Goal: Find specific page/section: Find specific page/section

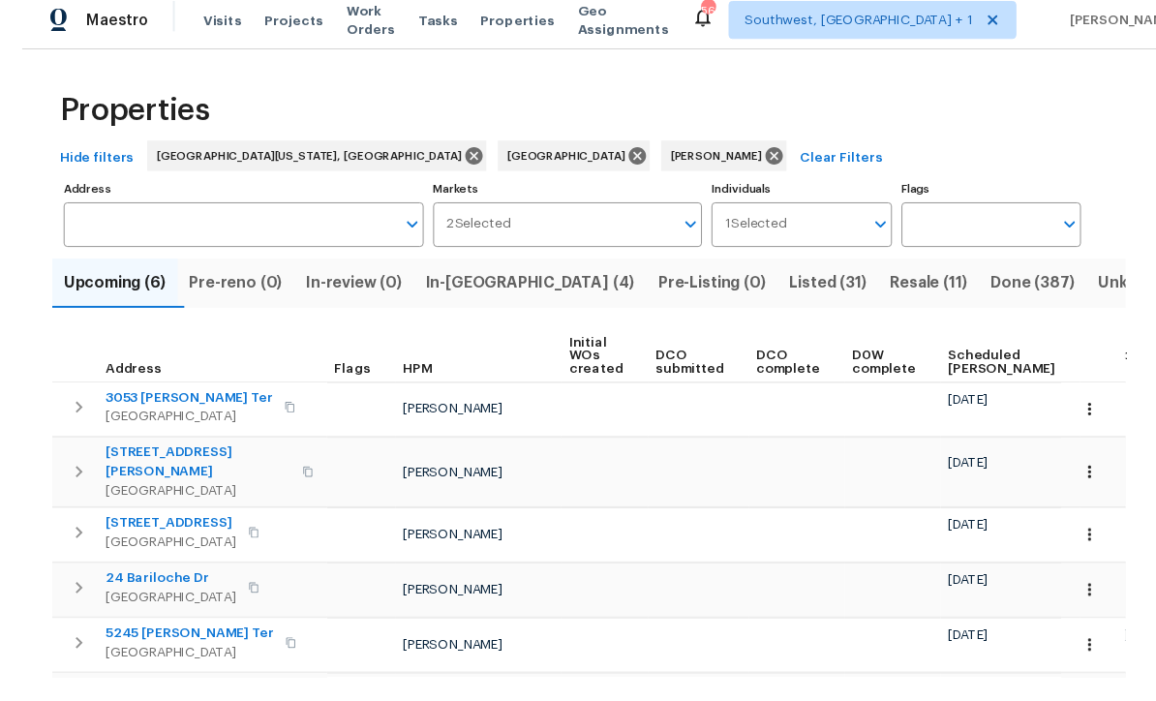
scroll to position [64, 0]
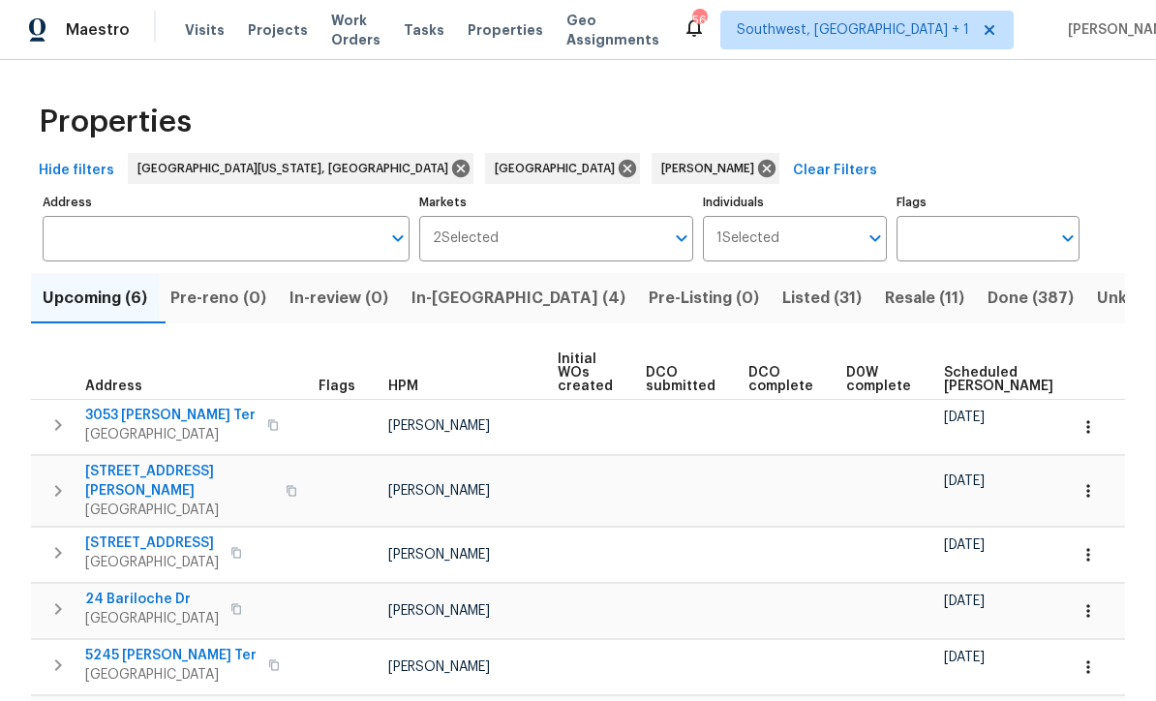
click at [469, 286] on span "In-reno (4)" at bounding box center [518, 299] width 214 height 27
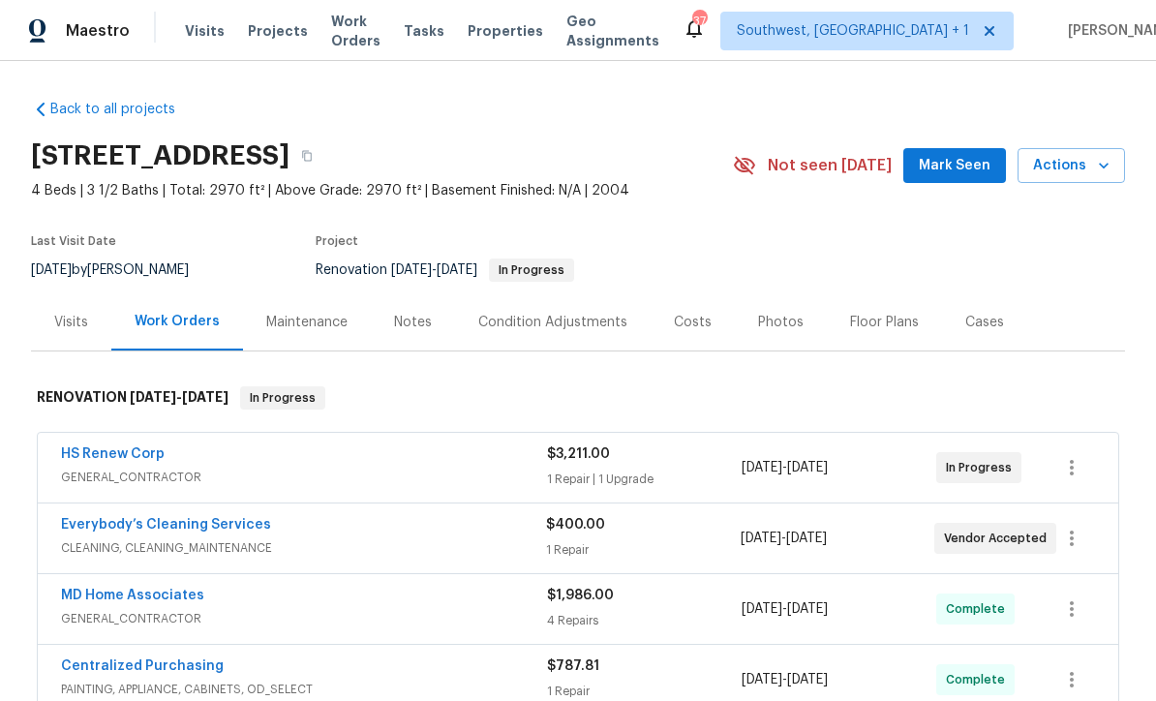
click at [265, 36] on span "Projects" at bounding box center [278, 30] width 60 height 19
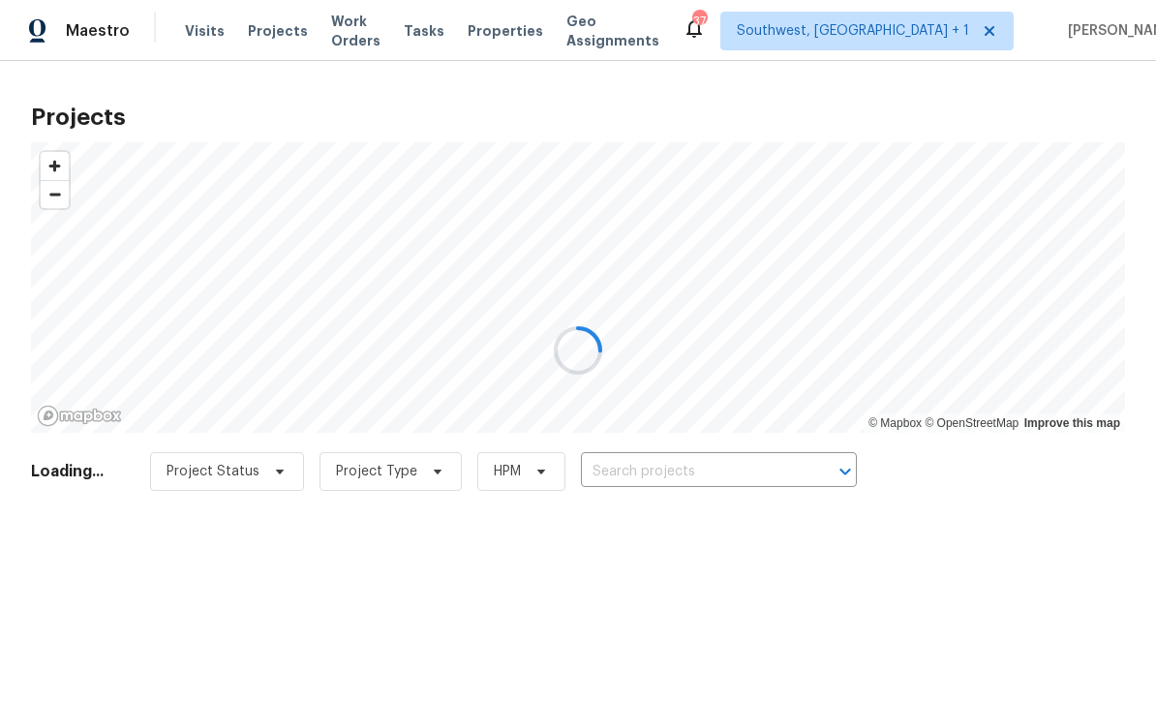
click at [738, 468] on div at bounding box center [578, 350] width 1156 height 701
click at [746, 478] on div at bounding box center [578, 350] width 1156 height 701
click at [660, 487] on div at bounding box center [578, 350] width 1156 height 701
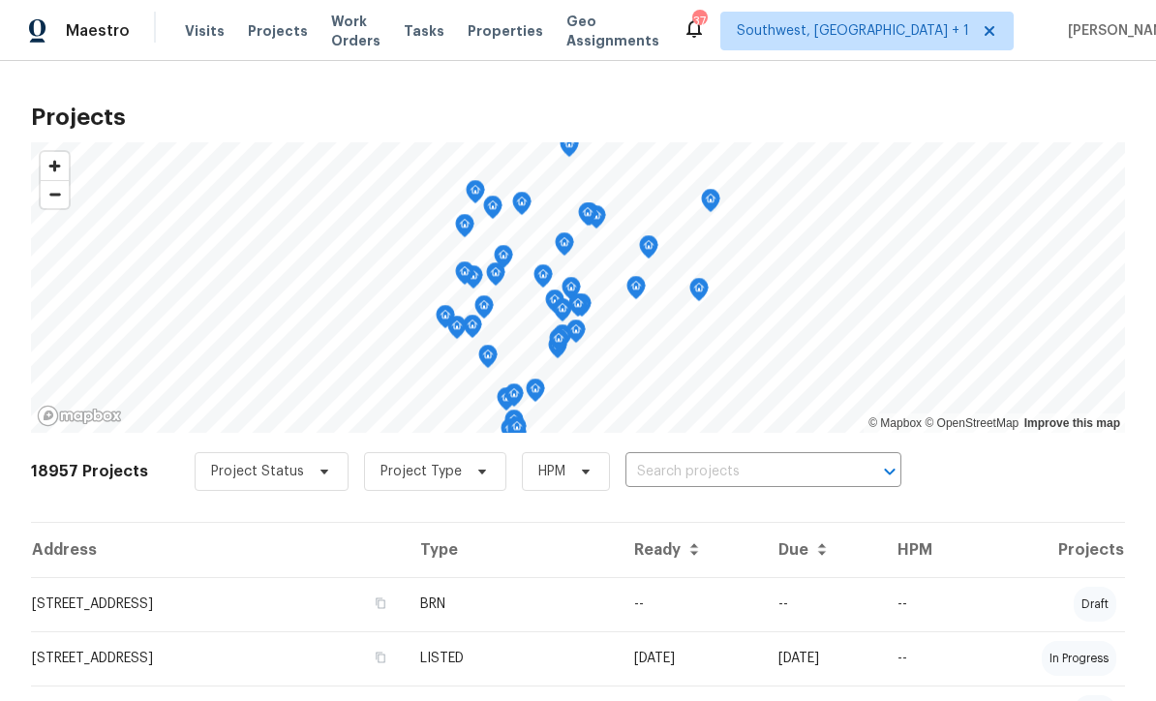
click at [740, 480] on input "text" at bounding box center [736, 472] width 222 height 30
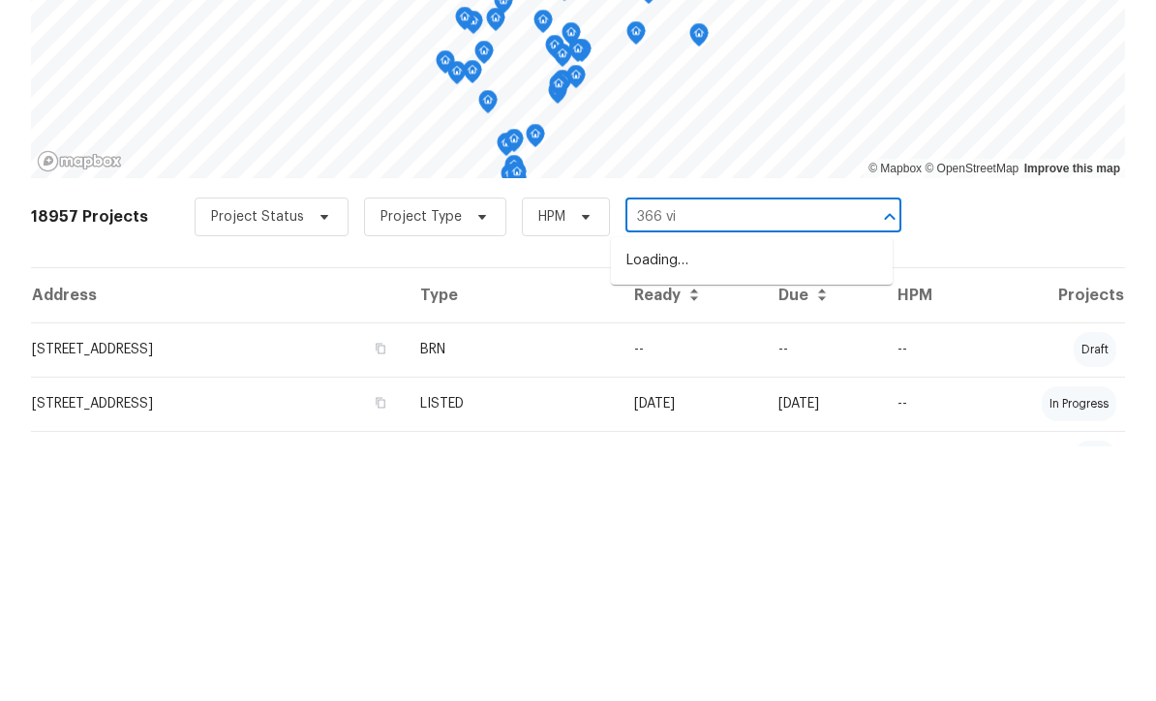
type input "366 vit"
click at [738, 500] on li "[STREET_ADDRESS][PERSON_NAME]" at bounding box center [752, 516] width 282 height 32
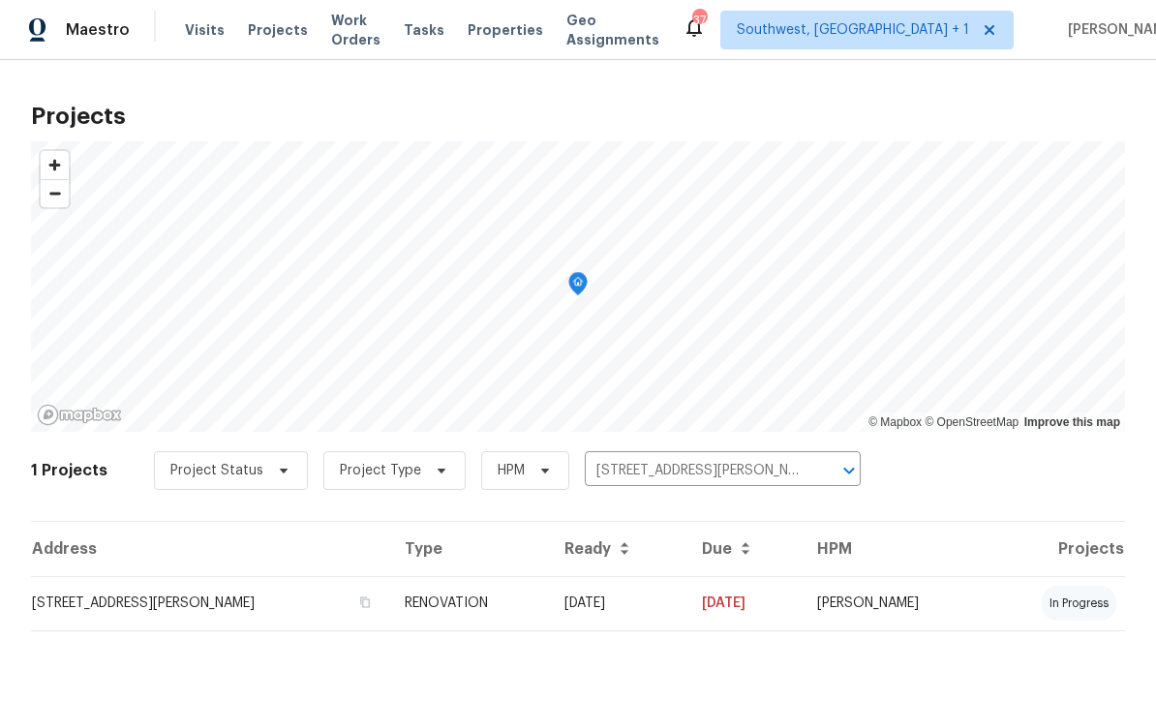
click at [652, 617] on td "[DATE]" at bounding box center [617, 604] width 137 height 54
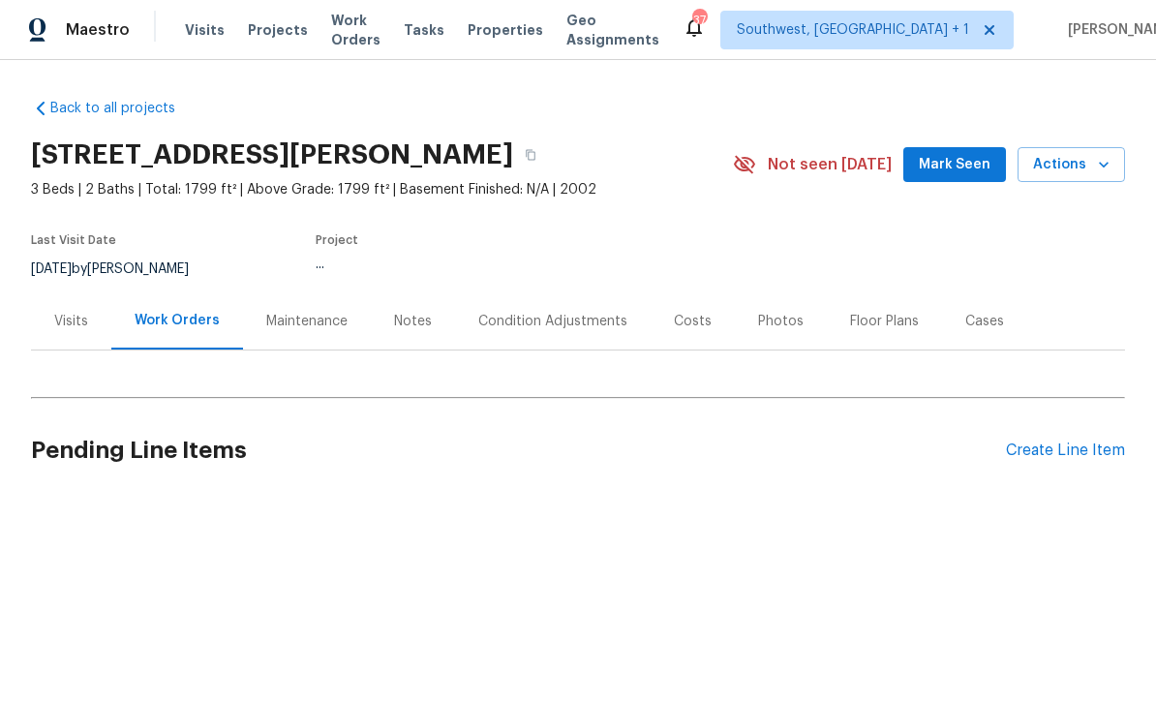
scroll to position [1, 0]
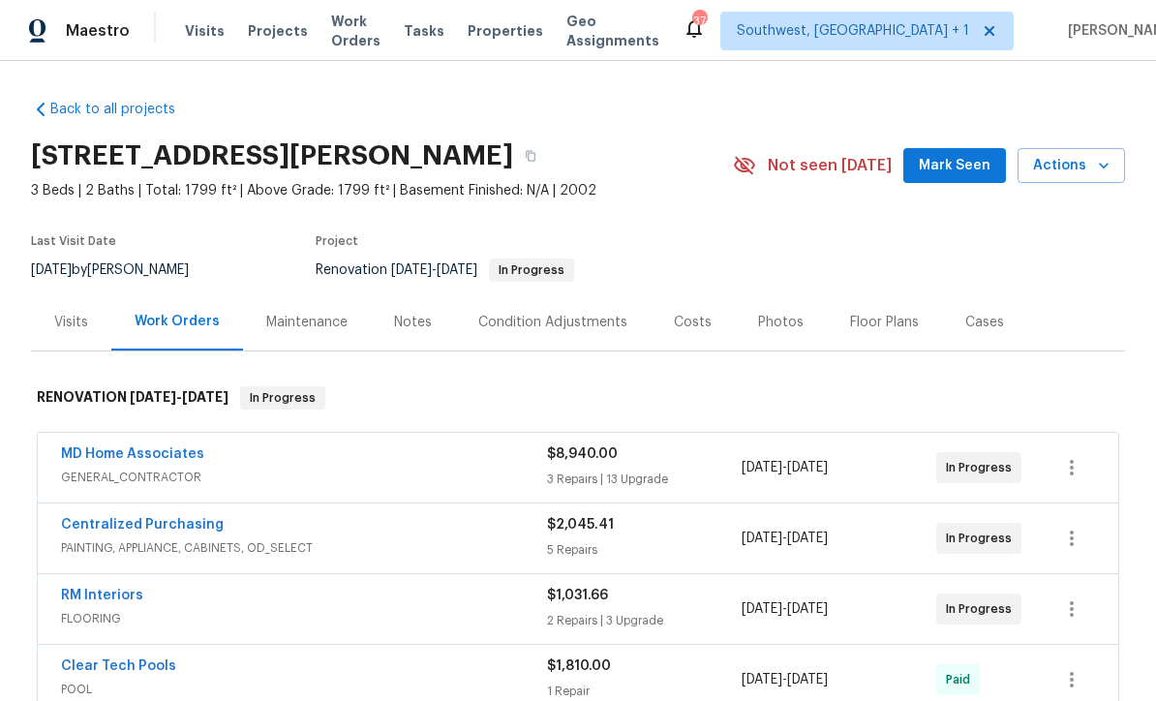
click at [775, 329] on div "Photos" at bounding box center [780, 322] width 45 height 19
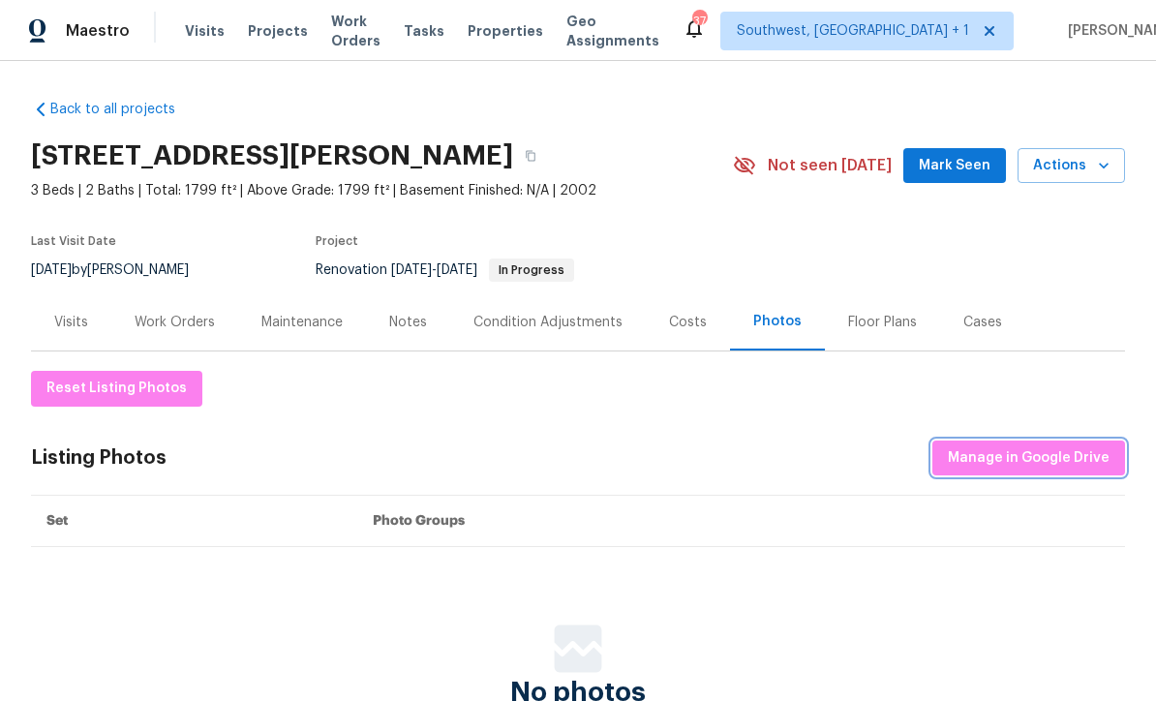
click at [1045, 459] on span "Manage in Google Drive" at bounding box center [1029, 458] width 162 height 24
